Goal: Information Seeking & Learning: Learn about a topic

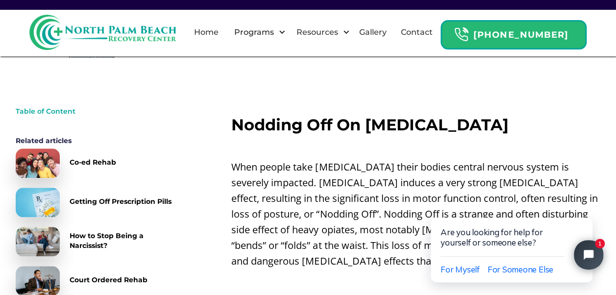
scroll to position [343, 0]
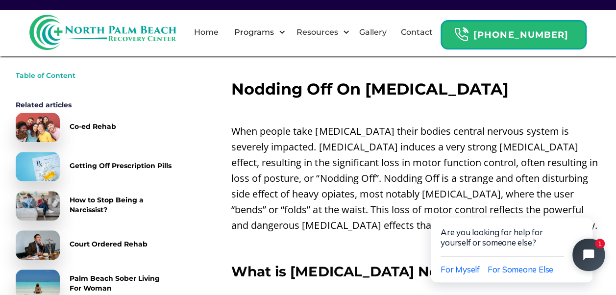
click at [591, 252] on icon "Close chat widget" at bounding box center [593, 254] width 15 height 15
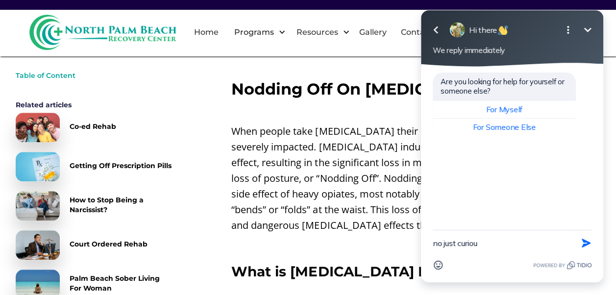
type textarea "no just curious"
click at [588, 29] on icon "Minimize" at bounding box center [588, 30] width 12 height 12
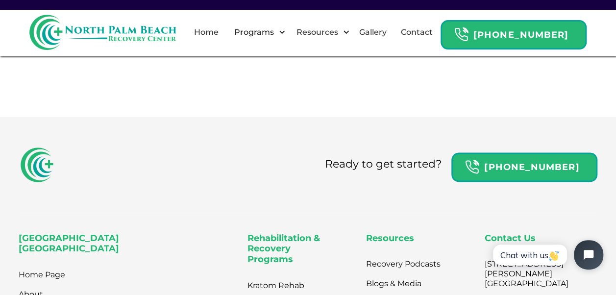
scroll to position [2548, 0]
